Goal: Task Accomplishment & Management: Use online tool/utility

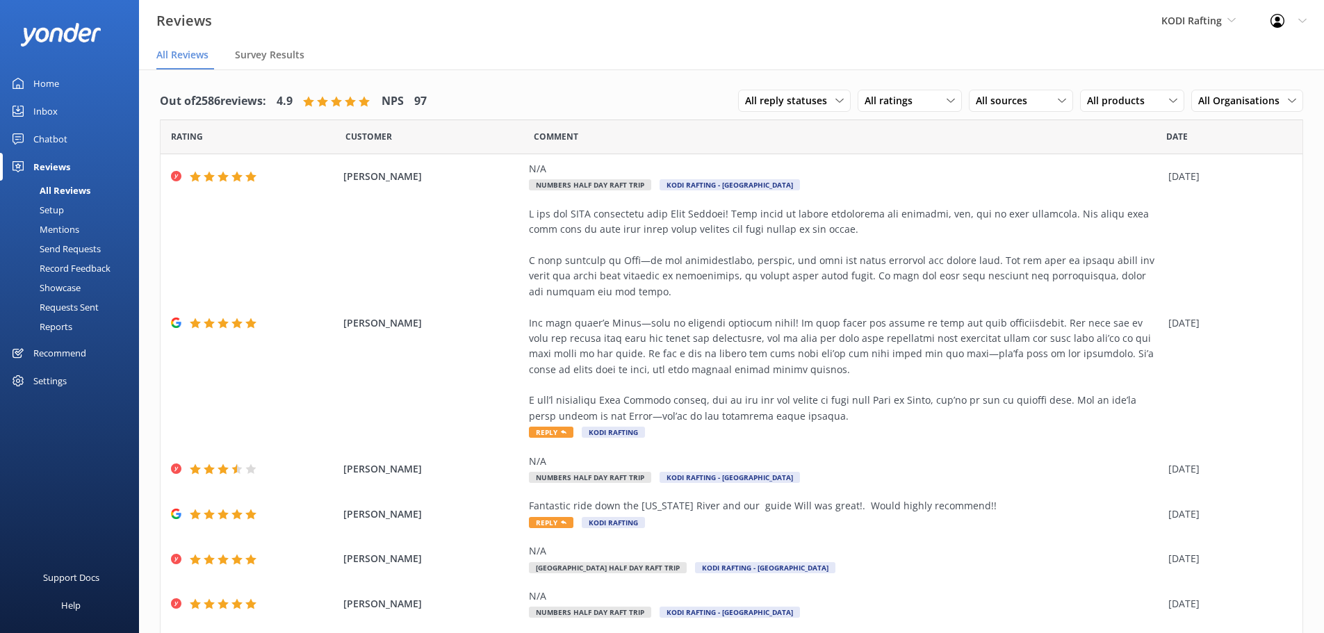
scroll to position [28, 0]
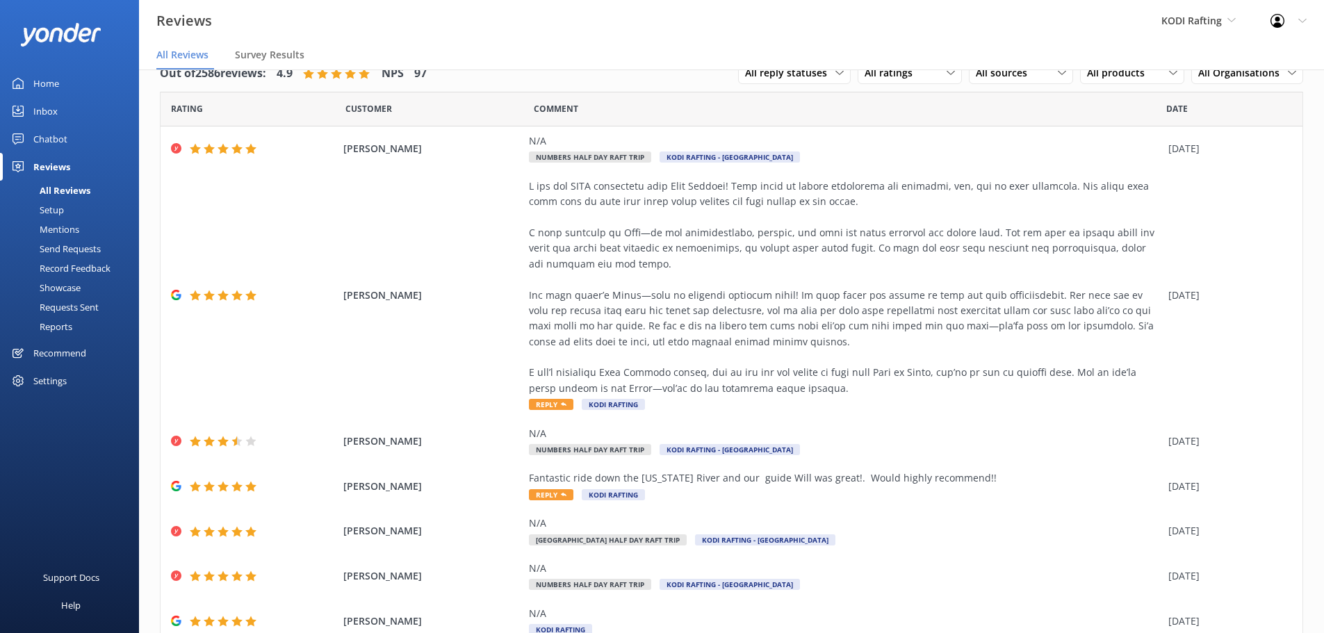
click at [34, 141] on div "Chatbot" at bounding box center [50, 139] width 34 height 28
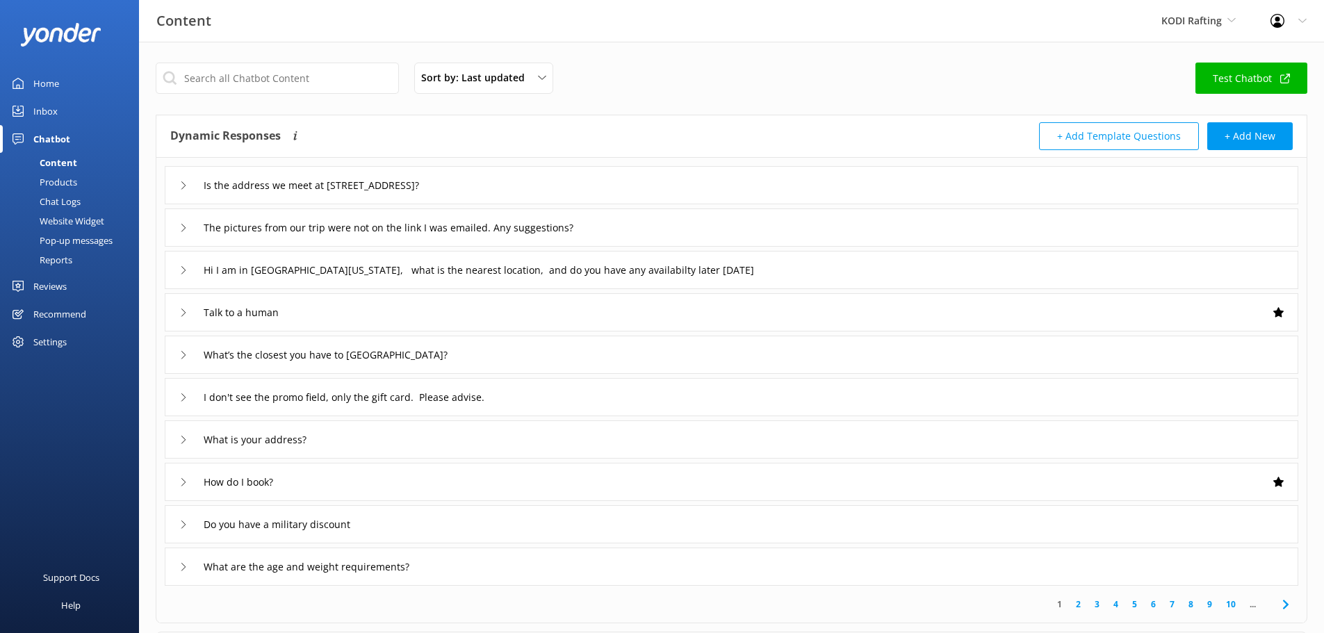
click at [71, 201] on div "Chat Logs" at bounding box center [44, 201] width 72 height 19
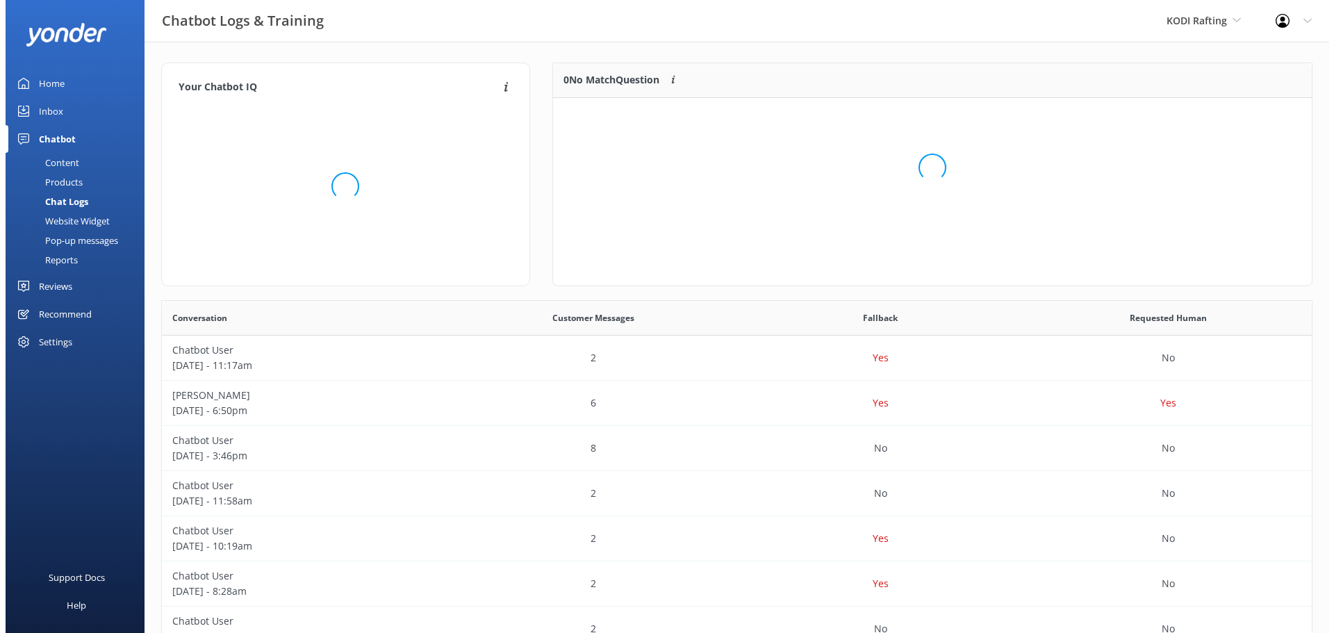
scroll to position [164, 748]
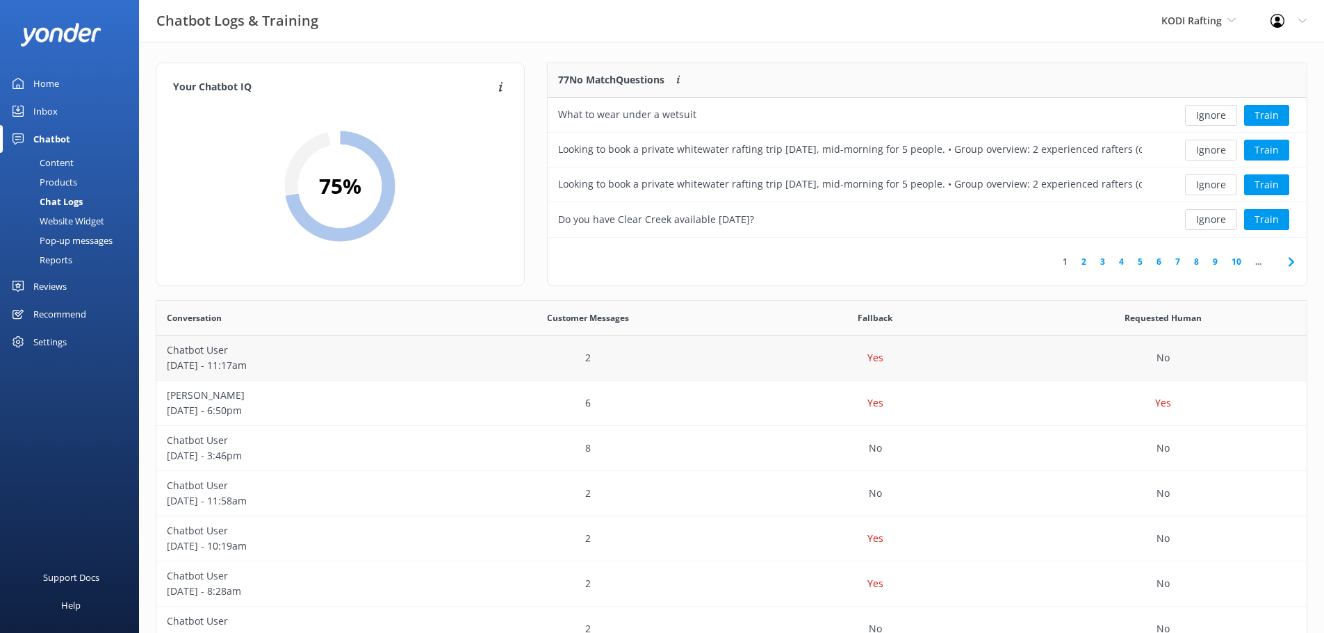
click at [295, 363] on p "[DATE] - 11:17am" at bounding box center [300, 365] width 267 height 15
